Goal: Task Accomplishment & Management: Manage account settings

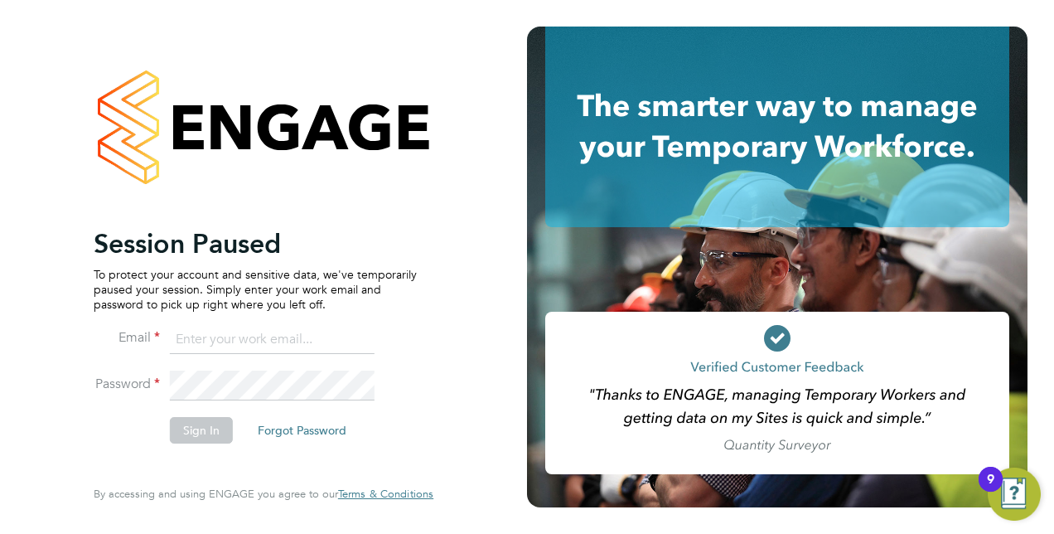
type input "[PERSON_NAME][EMAIL_ADDRESS][DOMAIN_NAME]"
click at [191, 432] on button "Sign In" at bounding box center [201, 430] width 63 height 27
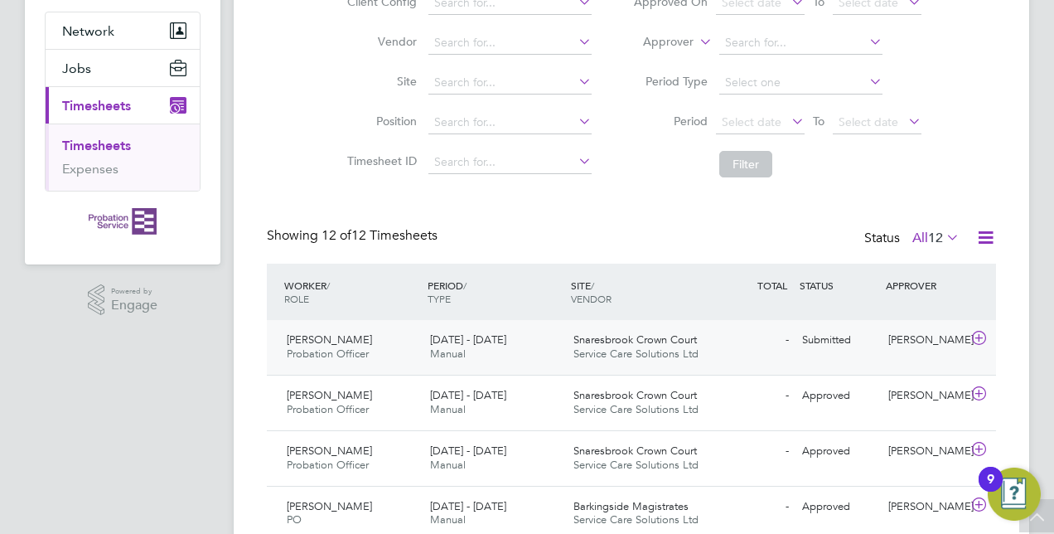
click at [752, 352] on div "- Submitted" at bounding box center [752, 339] width 86 height 27
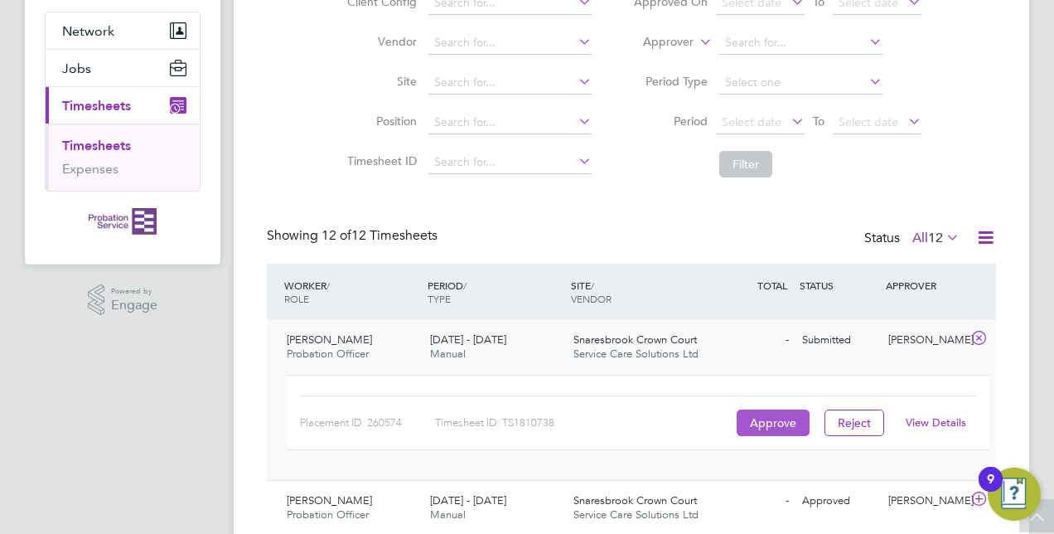
click at [756, 413] on button "Approve" at bounding box center [773, 422] width 73 height 27
click at [912, 232] on label "All 12" at bounding box center [935, 237] width 47 height 17
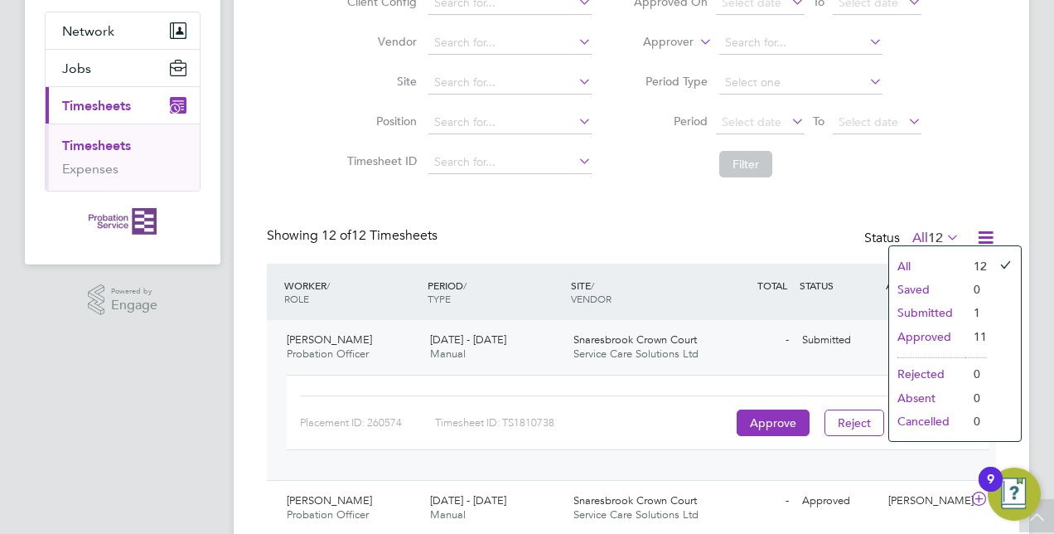
click at [918, 313] on li "Submitted" at bounding box center [927, 312] width 76 height 23
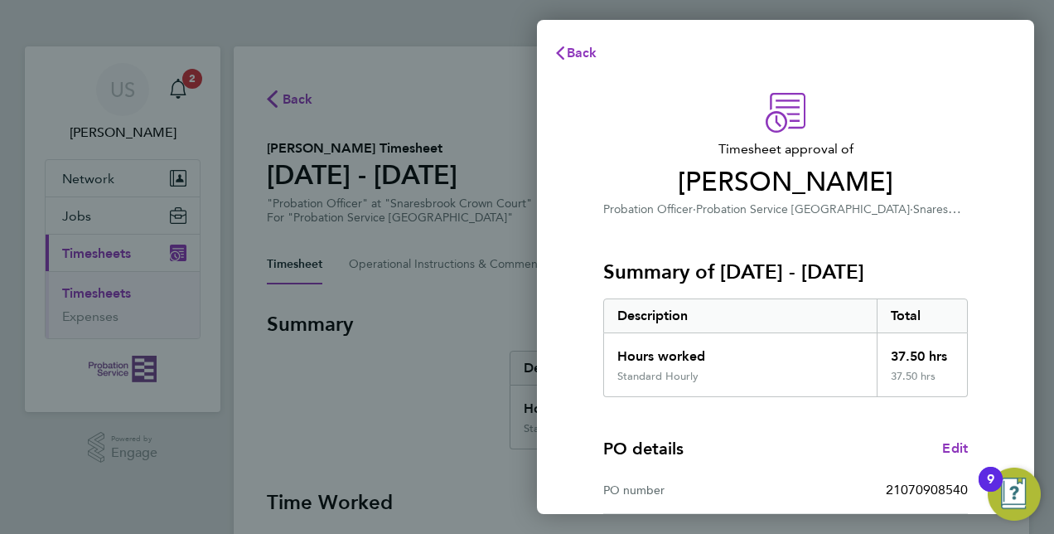
click at [423, 350] on div "Back Timesheet approval of [PERSON_NAME] Probation Officer · Probation Service …" at bounding box center [527, 267] width 1054 height 534
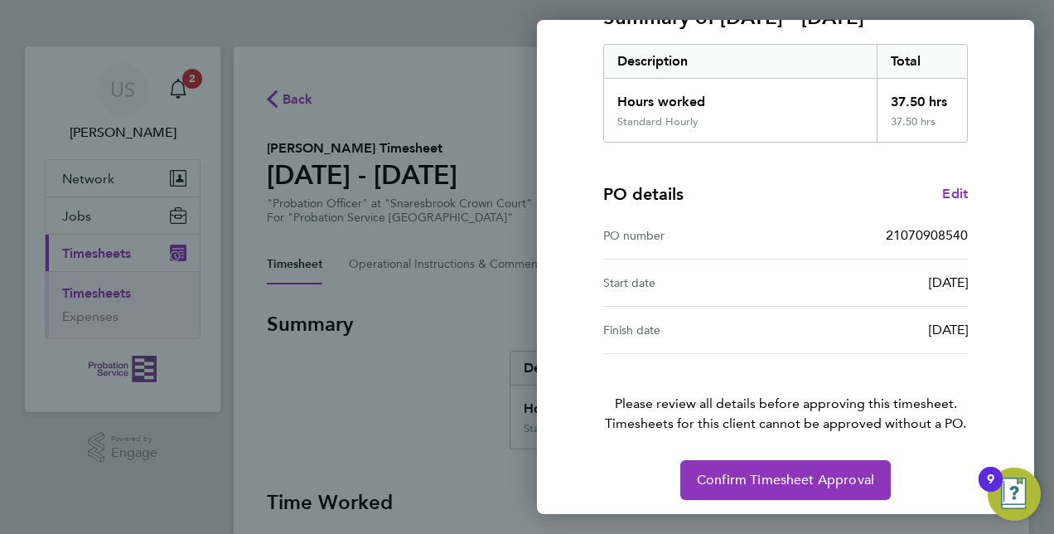
scroll to position [258, 0]
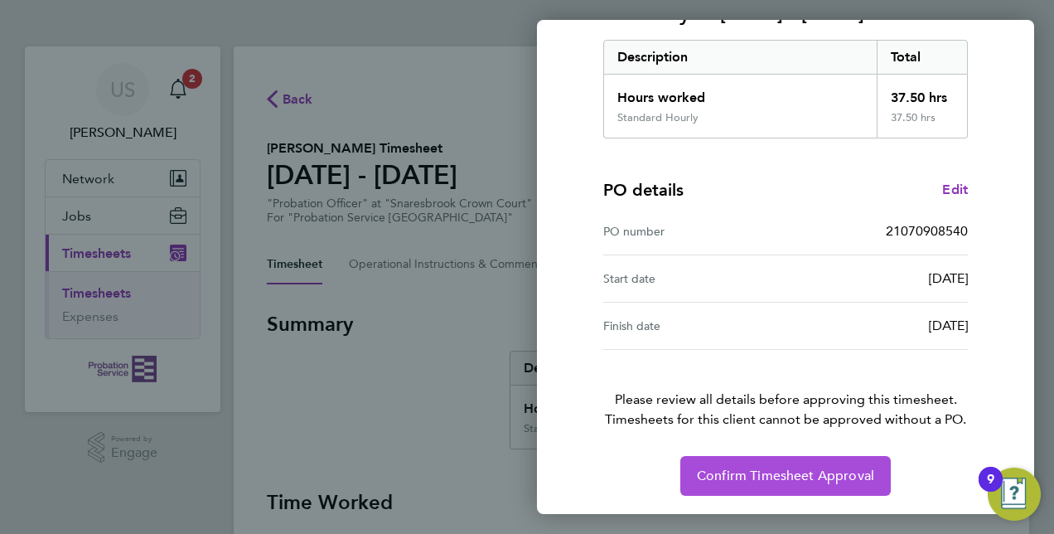
click at [751, 472] on span "Confirm Timesheet Approval" at bounding box center [785, 475] width 177 height 17
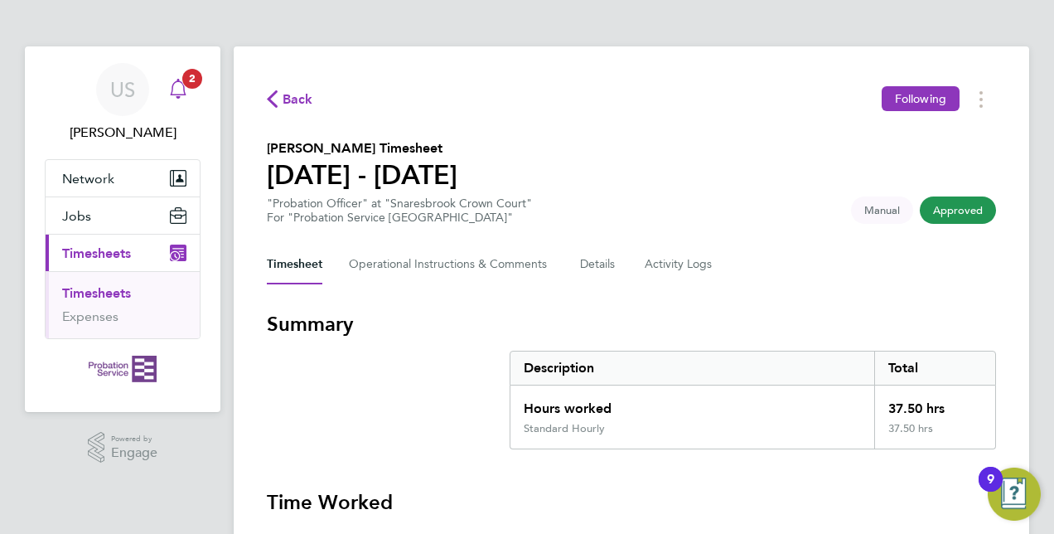
click at [189, 88] on app-alerts-badge "2" at bounding box center [192, 78] width 22 height 22
